Goal: Navigation & Orientation: Find specific page/section

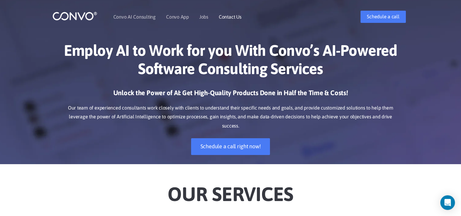
click at [224, 16] on link "Contact Us" at bounding box center [230, 16] width 23 height 5
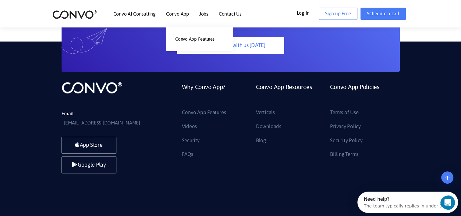
click at [178, 8] on li "Convo App Convo App Features" at bounding box center [177, 14] width 23 height 26
click at [175, 12] on link "Convo App" at bounding box center [177, 13] width 23 height 5
